Goal: Transaction & Acquisition: Book appointment/travel/reservation

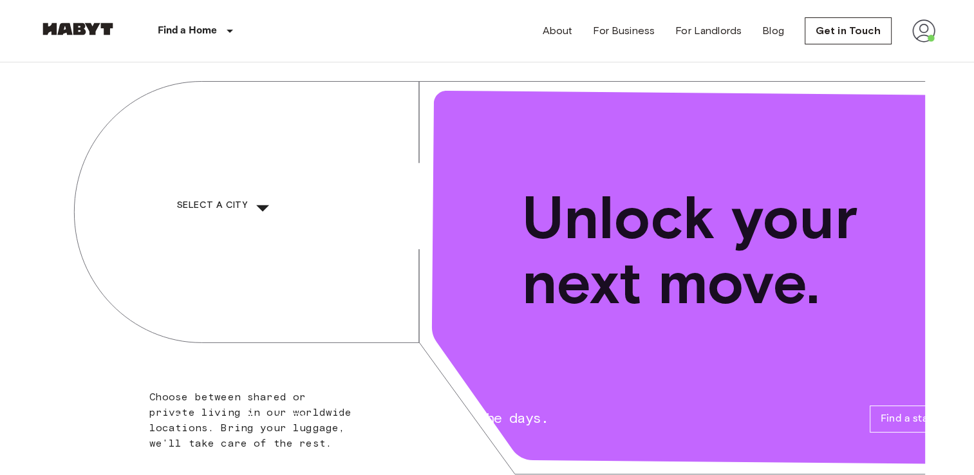
click at [346, 212] on div "​" at bounding box center [280, 218] width 133 height 26
